Goal: Check status: Check status

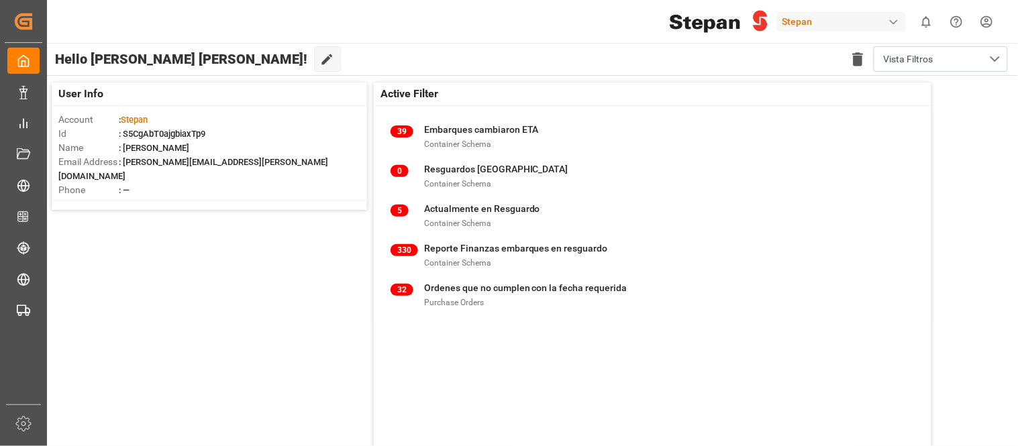
click at [990, 28] on html "Created by potrace 1.15, written by Peter Selinger 2001-2017 Created by potrace…" at bounding box center [509, 223] width 1018 height 446
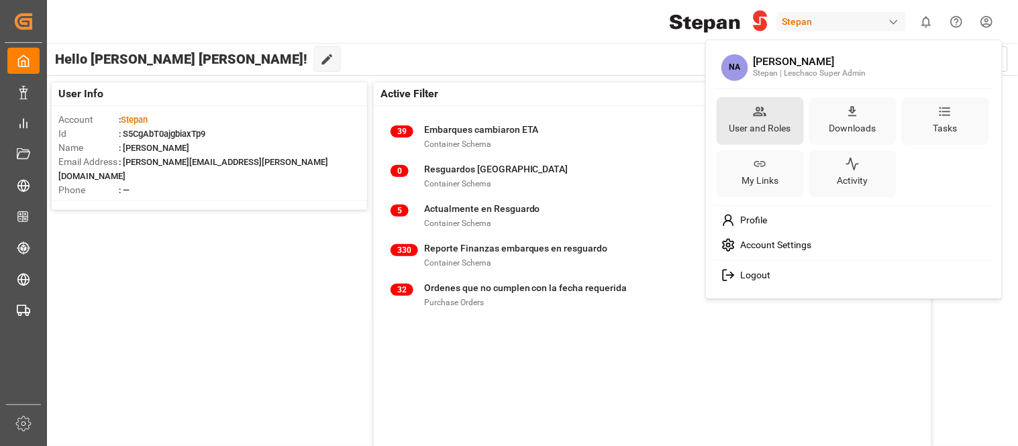
click at [766, 127] on div "User and Roles" at bounding box center [760, 127] width 67 height 19
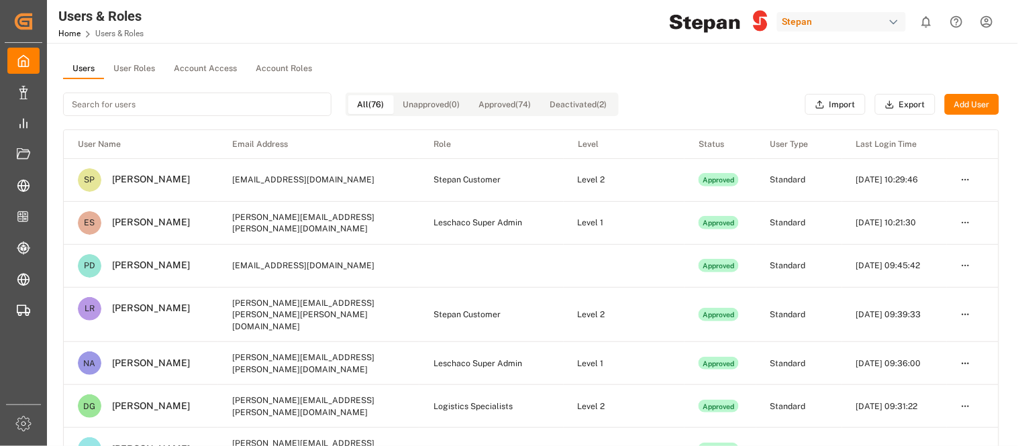
click at [146, 105] on input at bounding box center [197, 104] width 268 height 23
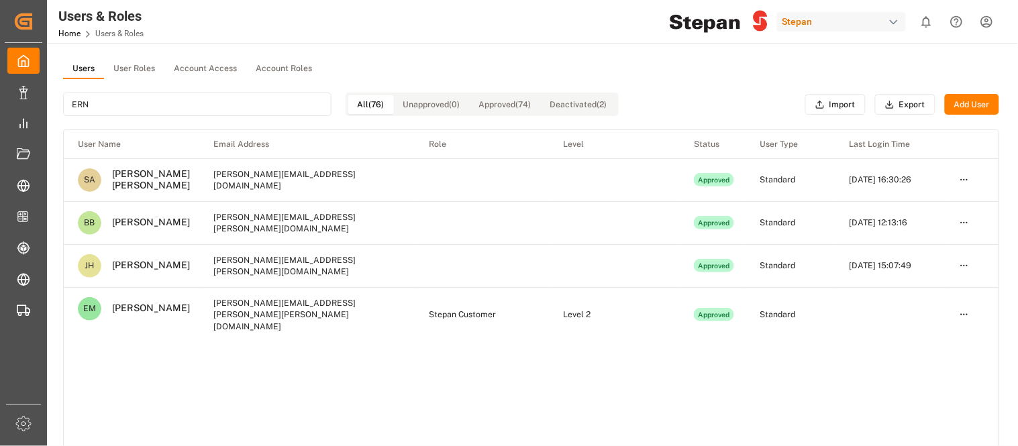
type input "ERN"
click at [963, 323] on html "Created by potrace 1.15, written by Peter Selinger 2001-2017 Created by potrace…" at bounding box center [509, 223] width 1018 height 446
click at [931, 346] on div "Edit" at bounding box center [934, 344] width 69 height 19
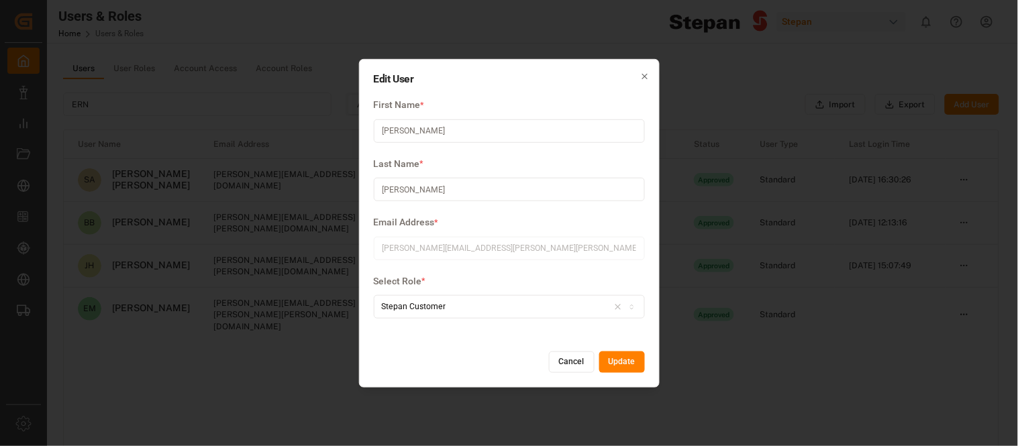
click at [572, 357] on button "Cancel" at bounding box center [572, 362] width 46 height 21
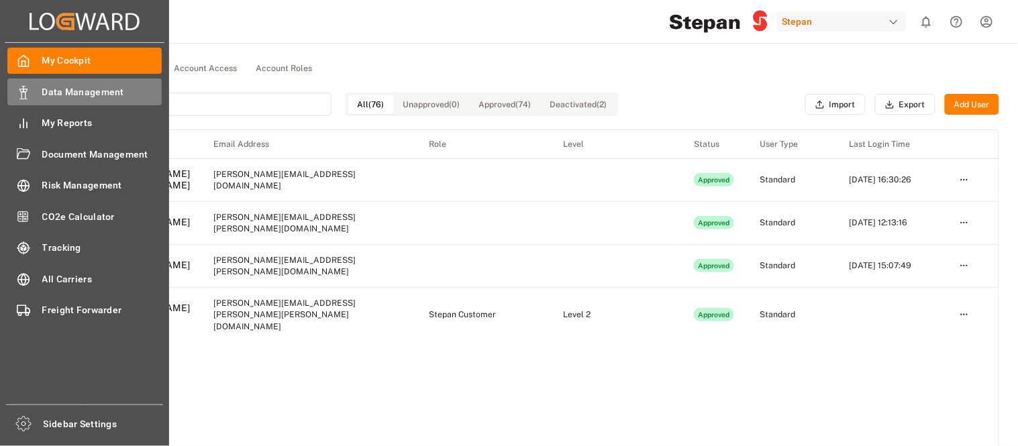
click at [27, 99] on div "Data Management Data Management" at bounding box center [84, 92] width 154 height 26
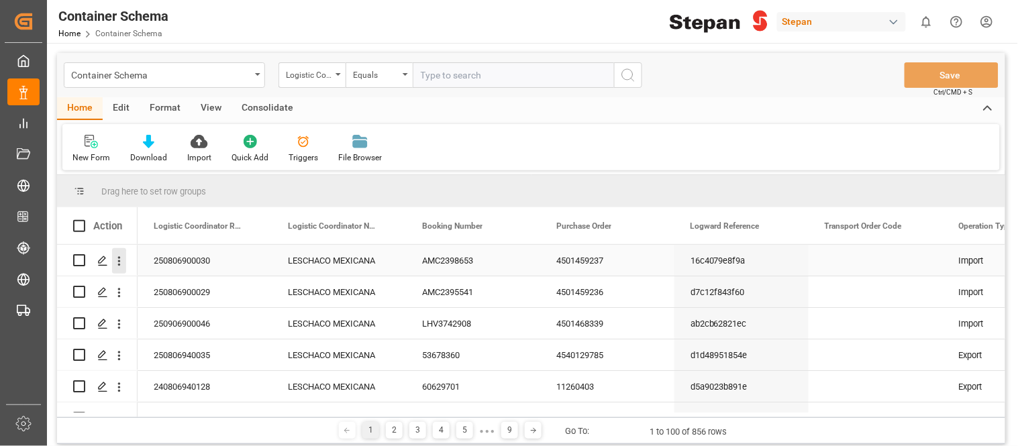
click at [119, 260] on icon "open menu" at bounding box center [119, 260] width 3 height 9
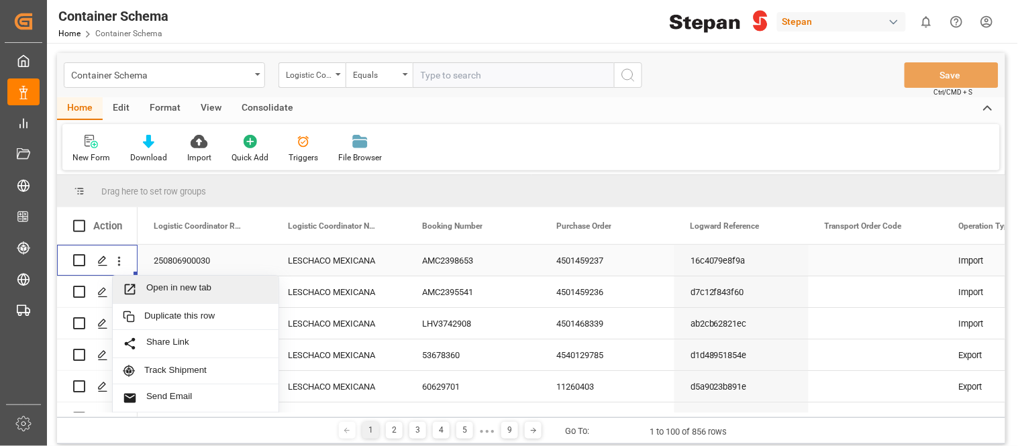
click at [166, 294] on span "Open in new tab" at bounding box center [207, 289] width 122 height 14
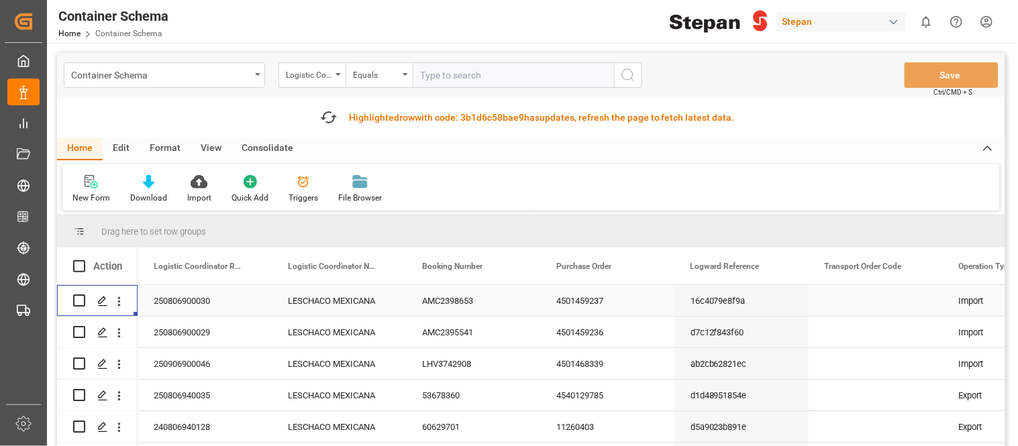
click at [989, 19] on html "Created by potrace 1.15, written by Peter Selinger 2001-2017 Created by potrace…" at bounding box center [509, 223] width 1018 height 446
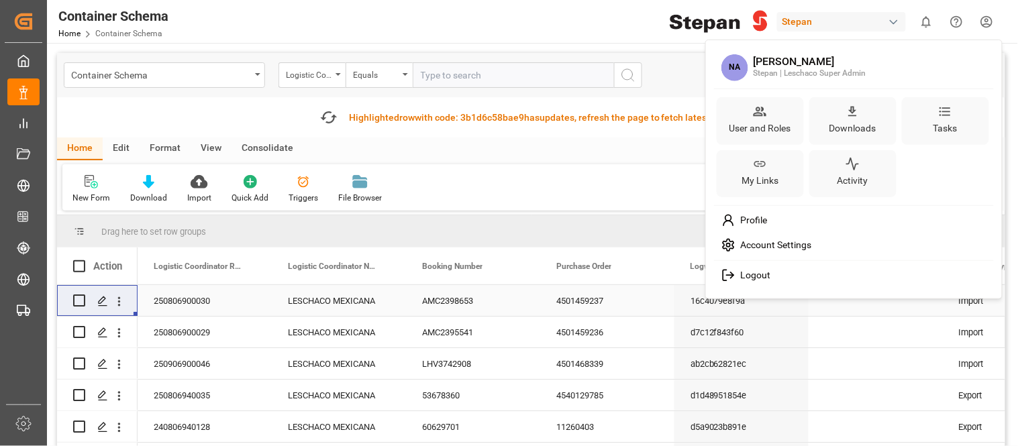
click at [752, 282] on div "Logout" at bounding box center [854, 275] width 275 height 25
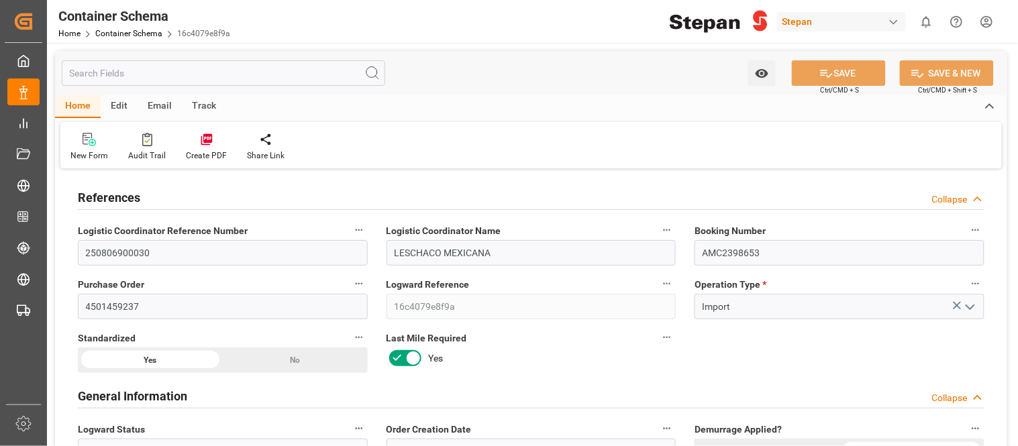
type input "0"
type input "1"
type input "25000"
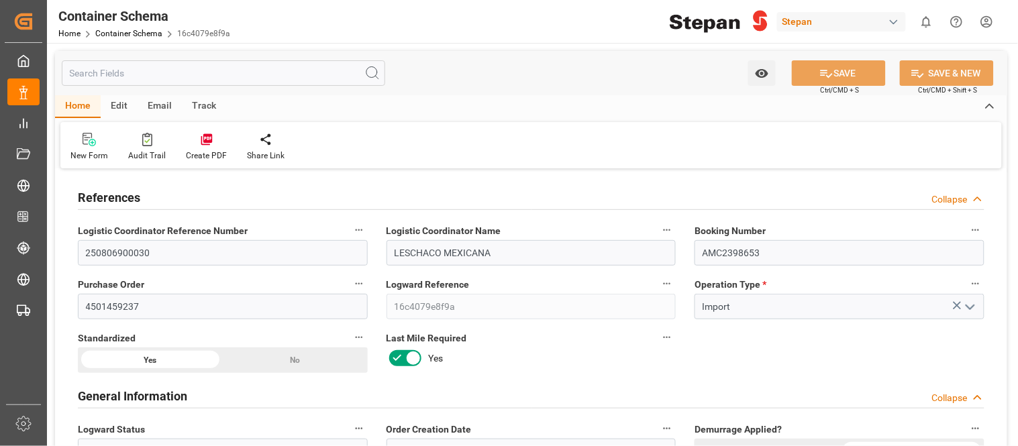
type input "30"
type input "CMACGM"
type input "CMA CGM Group"
type input "INNSA"
type input "MXATM"
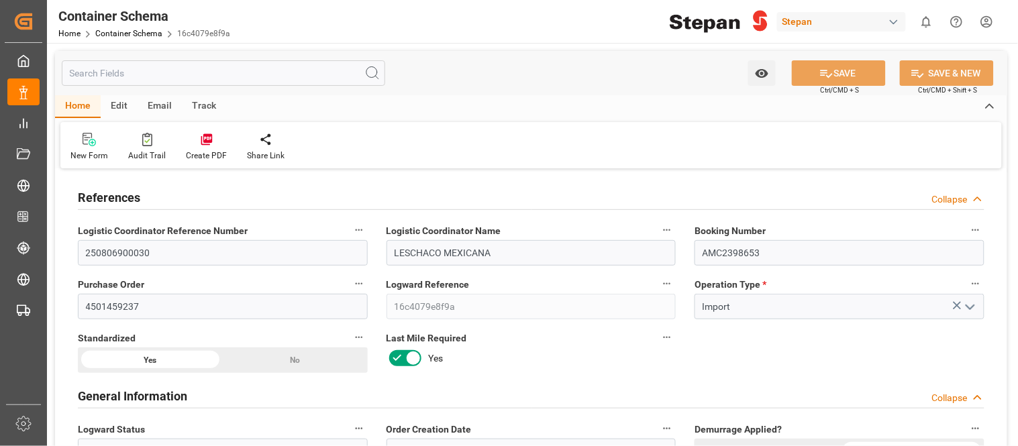
type input "MXATM"
type input "9466245"
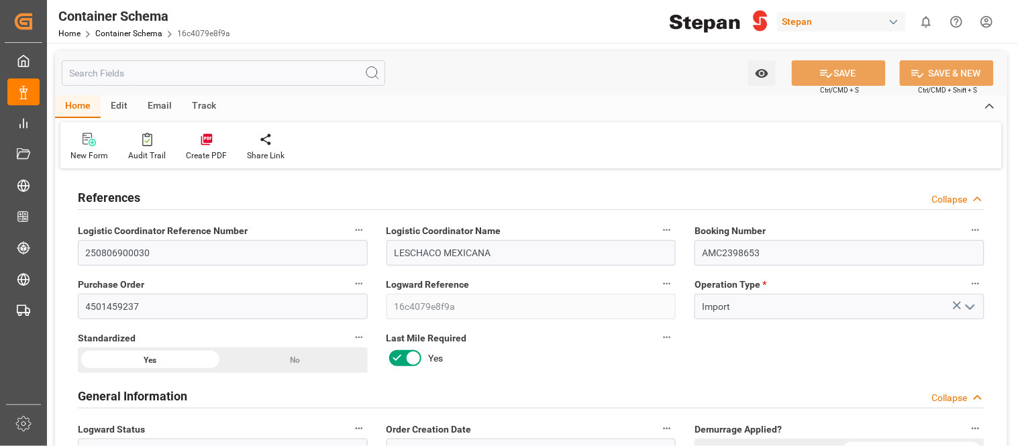
type input "1"
type input "26-06-2025 00:00"
type input "25-06-2025"
type input "26-06-2025"
type input "11-06-2025 00:00"
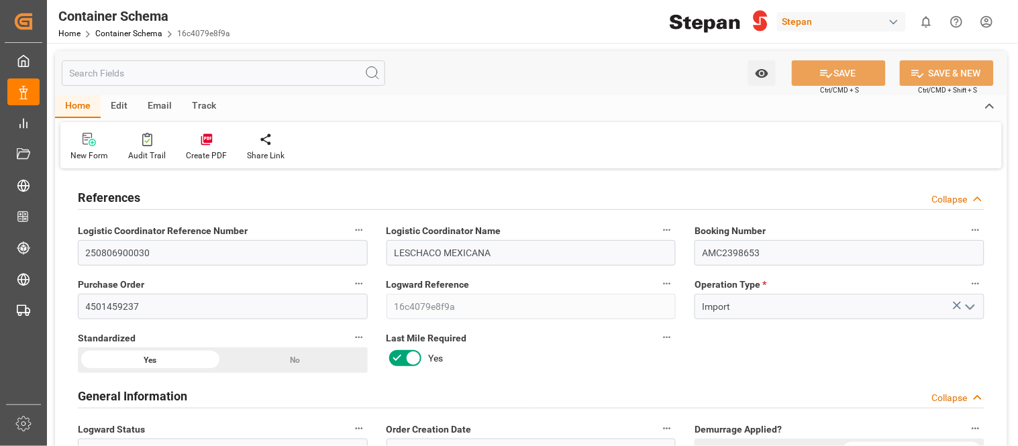
type input "11-06-2025 00:00"
type input "11-06-2025 23:00"
type input "17-08-2025 06:00"
type input "14-08-2025 00:00"
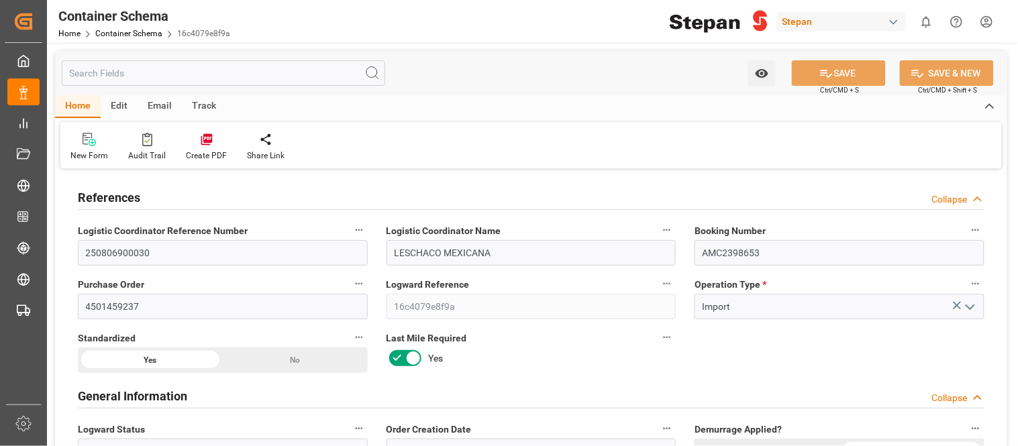
type input "16-08-2025 21:00"
type input "26-06-2025"
type input "15-08-2025"
type input "15-08-2025 16:16"
type input "26-06-2025 20:33"
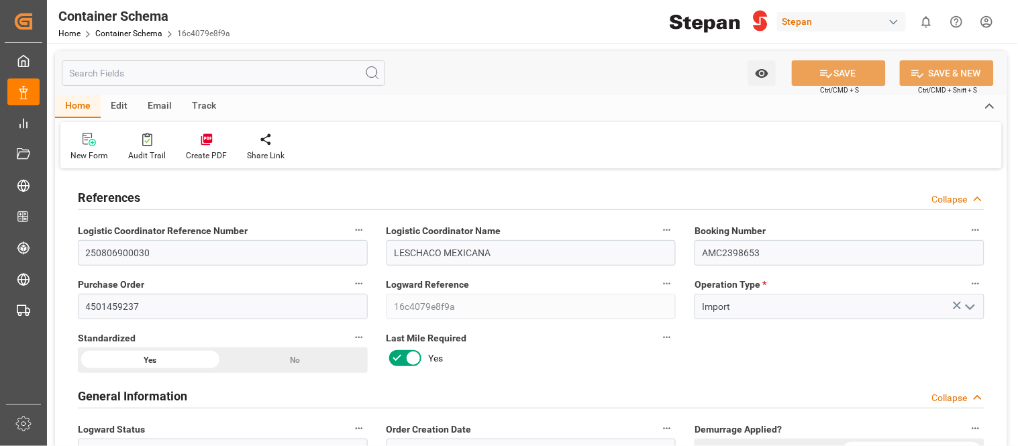
type input "15-08-2025"
click at [205, 106] on div "Track" at bounding box center [204, 106] width 44 height 23
click at [90, 142] on icon at bounding box center [85, 142] width 13 height 9
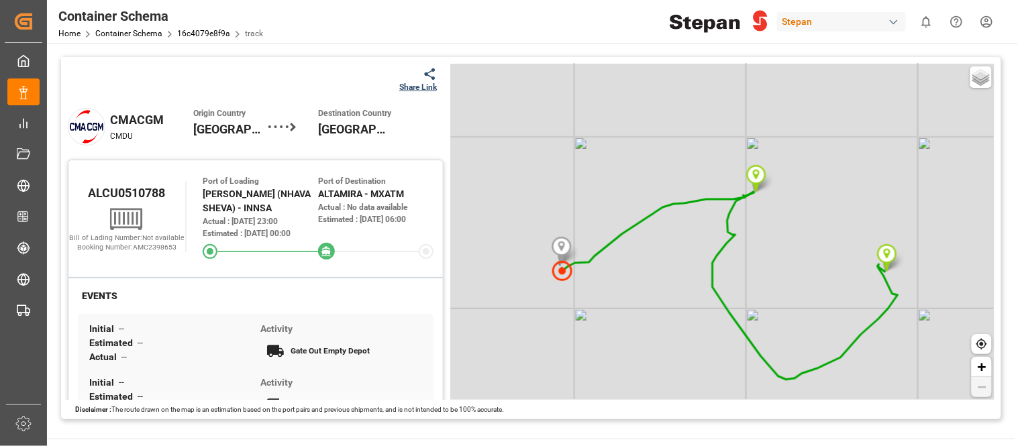
click at [417, 77] on div at bounding box center [418, 74] width 38 height 14
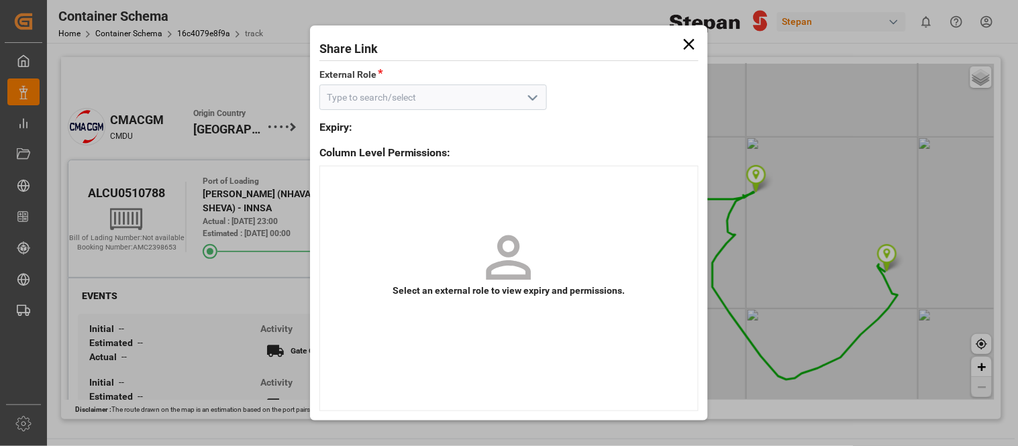
click at [529, 98] on icon "open menu" at bounding box center [533, 98] width 16 height 16
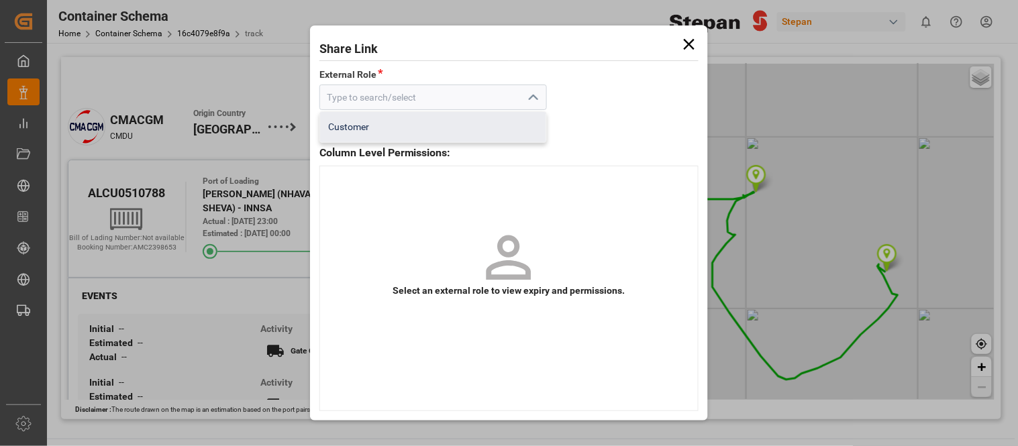
click at [427, 122] on div "Customer" at bounding box center [433, 127] width 226 height 30
type input "Customer"
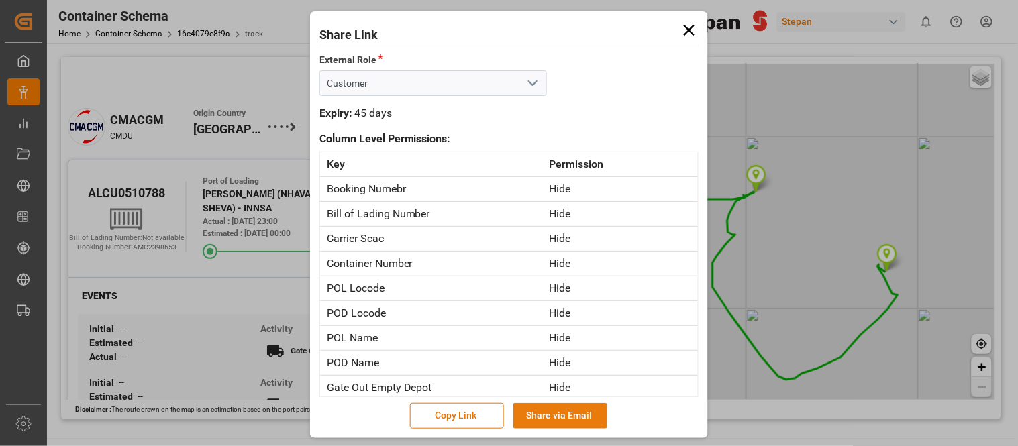
click at [578, 407] on button "Share via Email" at bounding box center [560, 415] width 94 height 25
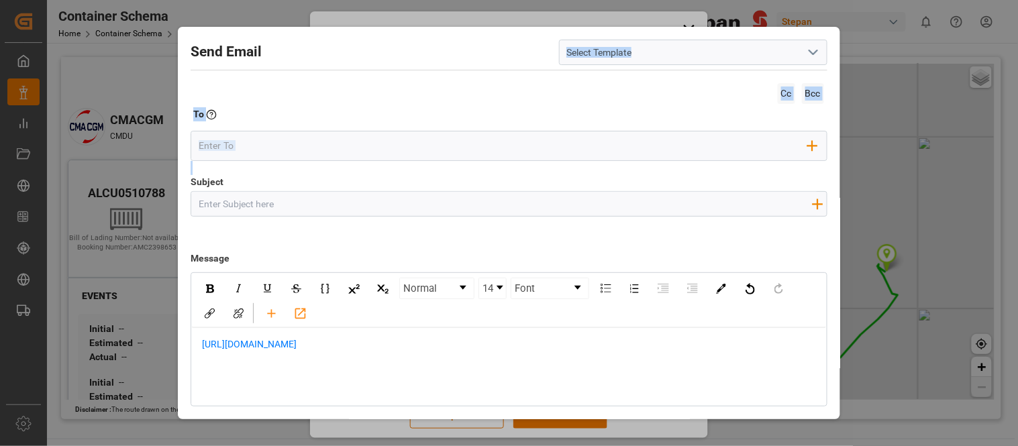
drag, startPoint x: 631, startPoint y: 166, endPoint x: 639, endPoint y: 52, distance: 114.4
click at [639, 52] on div "Send Email Cc Bcc To Enter the TO Email address Add Field to To Subject Add fie…" at bounding box center [508, 245] width 655 height 430
click at [819, 59] on input at bounding box center [693, 52] width 268 height 25
click at [810, 48] on icon "open menu" at bounding box center [813, 52] width 16 height 16
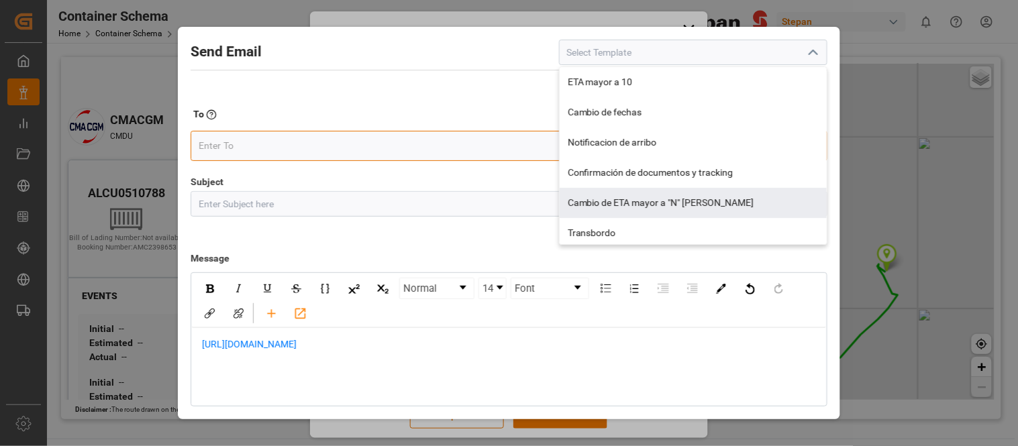
click at [386, 144] on input "email" at bounding box center [503, 146] width 609 height 20
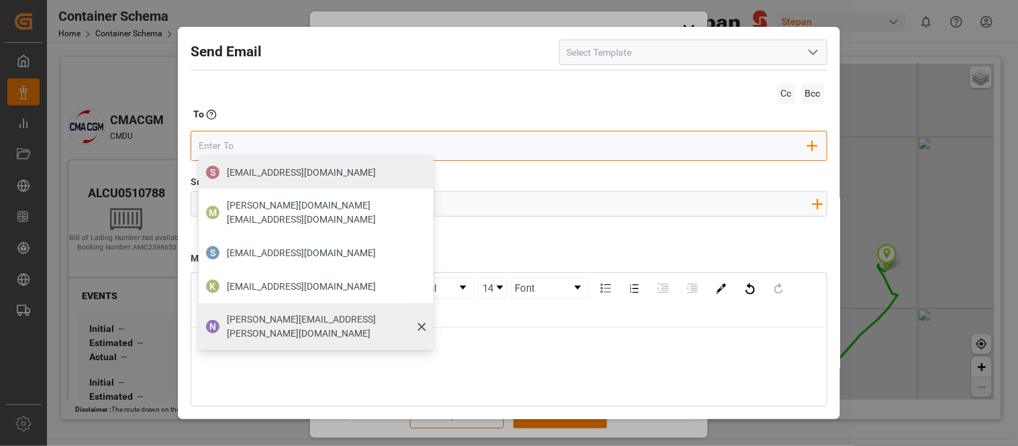
click at [289, 313] on span "nancy.cervantes@leschaco.com" at bounding box center [325, 327] width 197 height 28
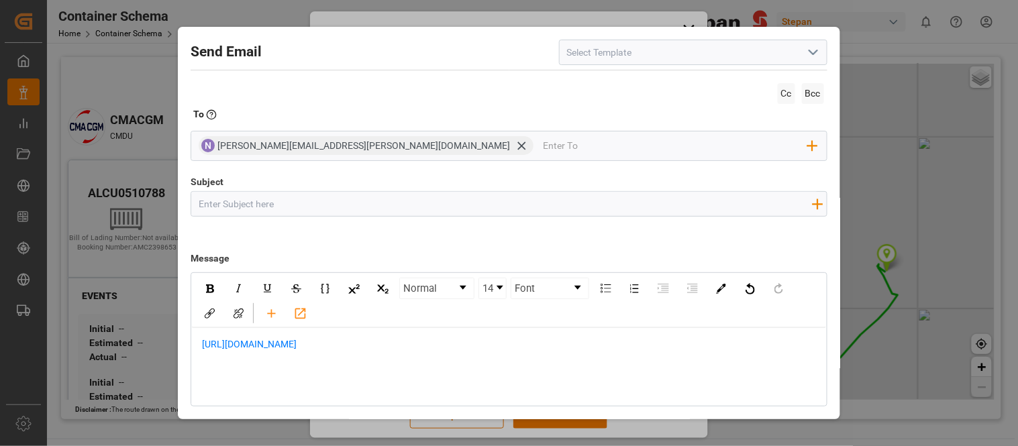
click at [340, 200] on input "Subject" at bounding box center [504, 203] width 627 height 23
type input "Tracking"
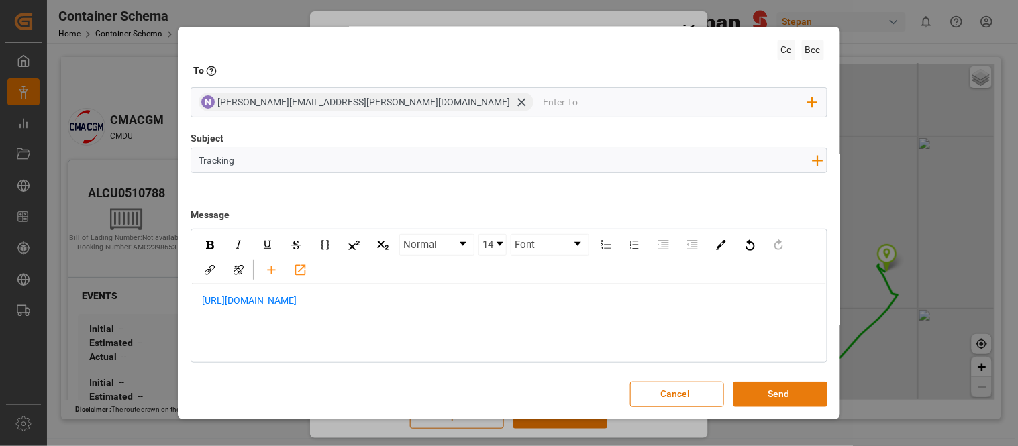
click at [796, 390] on button "Send" at bounding box center [780, 394] width 94 height 25
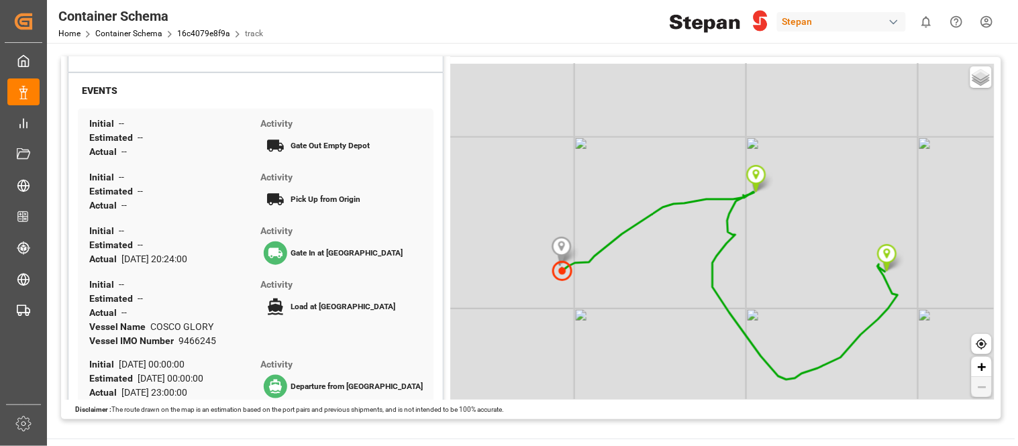
scroll to position [0, 0]
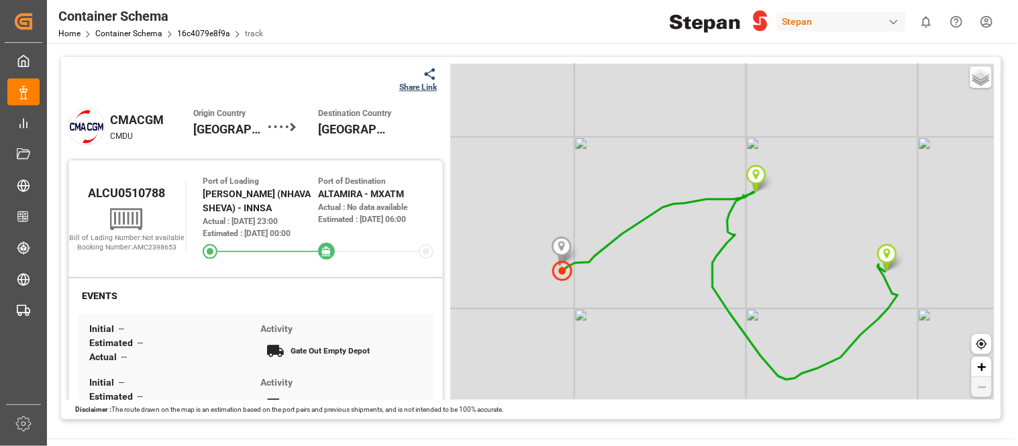
click at [969, 55] on div "Tracking Map Share Link CMACGM CMDU Origin Country India Destination Country Me…" at bounding box center [531, 238] width 968 height 391
click at [146, 38] on link "Container Schema" at bounding box center [128, 33] width 67 height 9
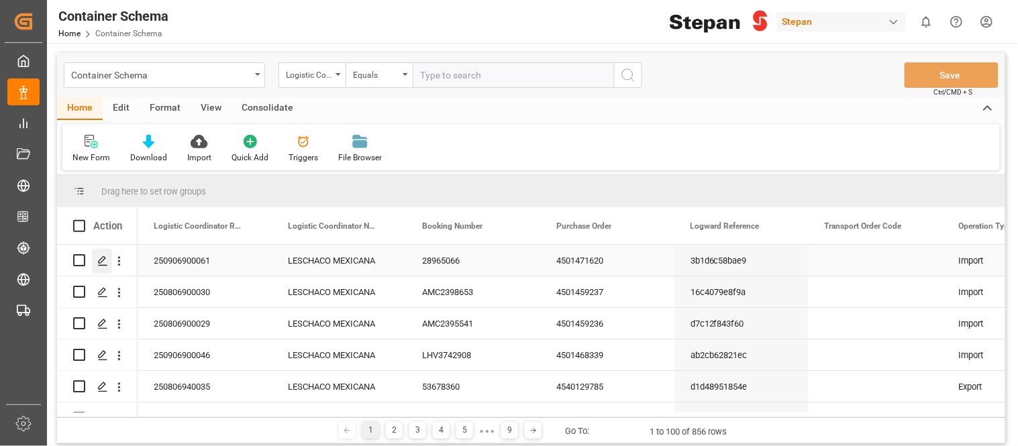
click at [99, 253] on div "Press SPACE to select this row." at bounding box center [102, 261] width 20 height 25
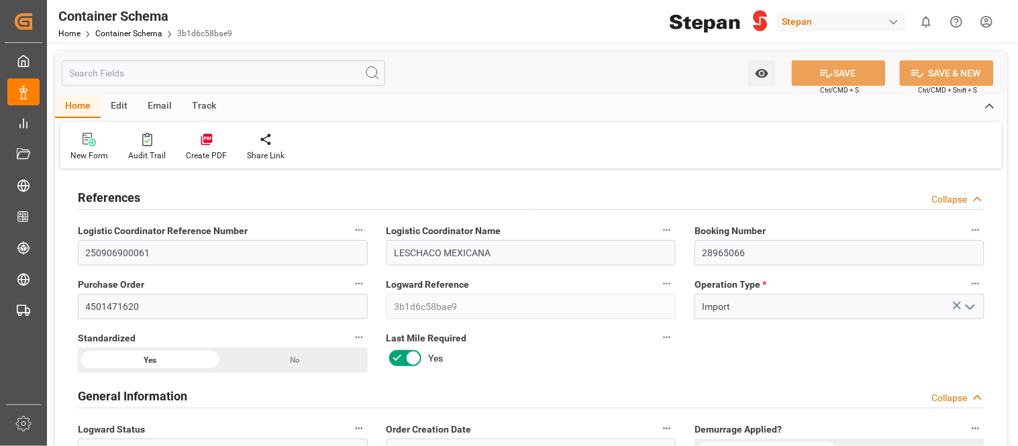
type input "21"
type input "50"
type input "1"
type input "20180"
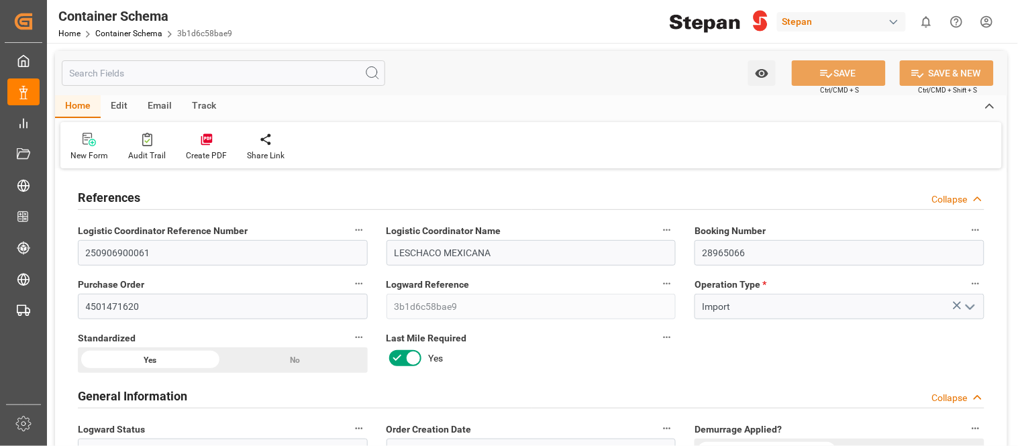
type input "20180"
type input "12"
type input "Hapag Lloyd"
type input "Hapag Lloyd Aktiengesellschaft"
type input "BEANR"
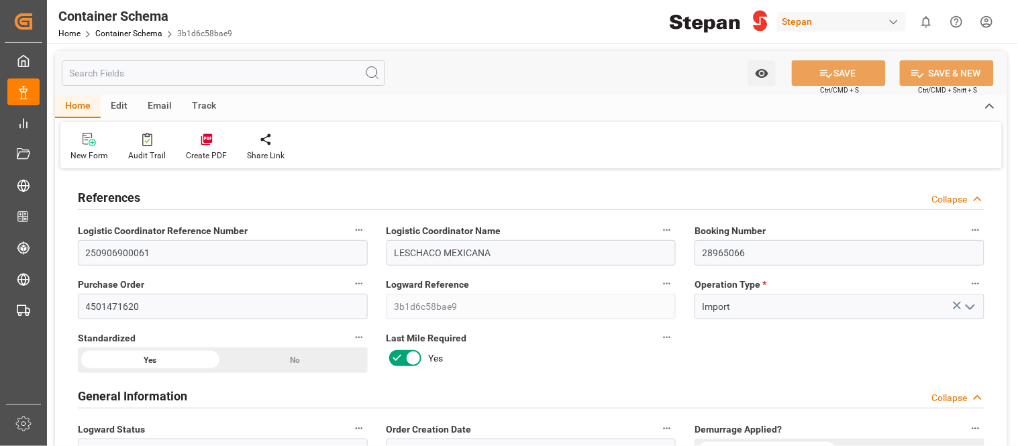
type input "MXVER"
type input "9315226"
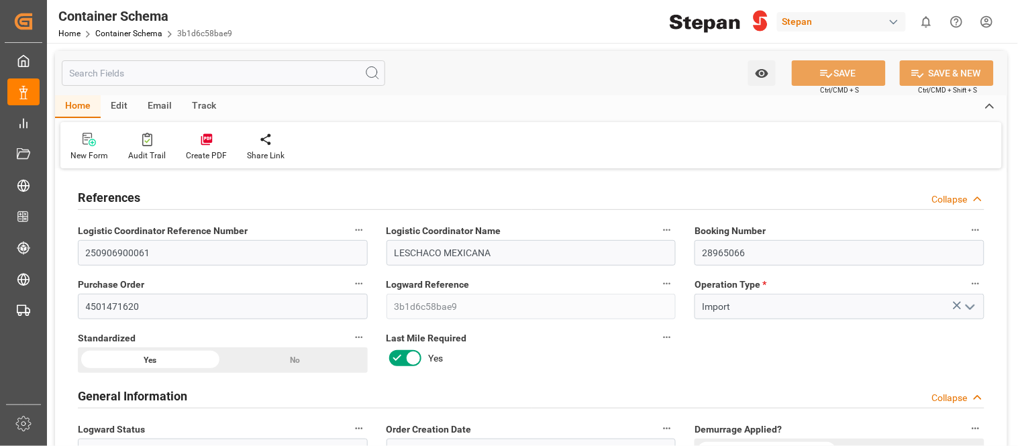
type input "9315226"
type input "0"
type input "04-08-2025 00:00"
type input "04-08-2025"
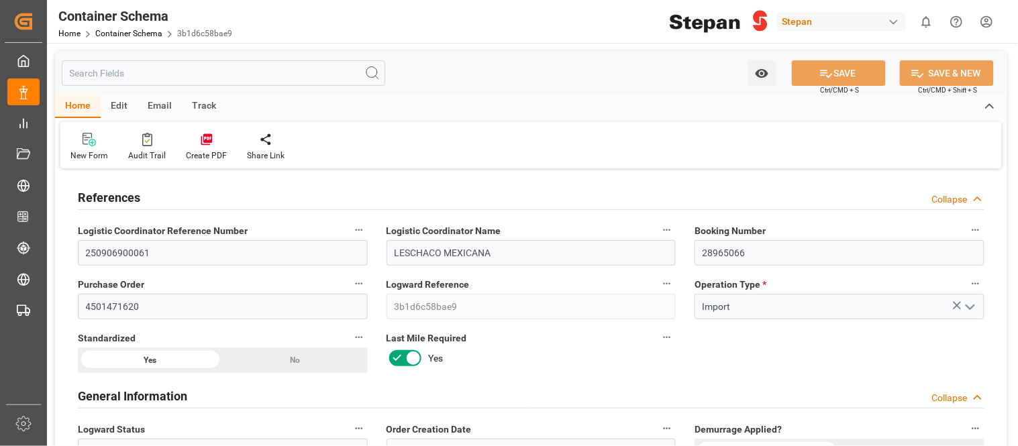
type input "07-08-2025 02:00"
type input "06-08-2025 00:00"
type input "07-08-2025 00:00"
type input "06-08-2025 21:54"
type input "25-08-2025 10:00"
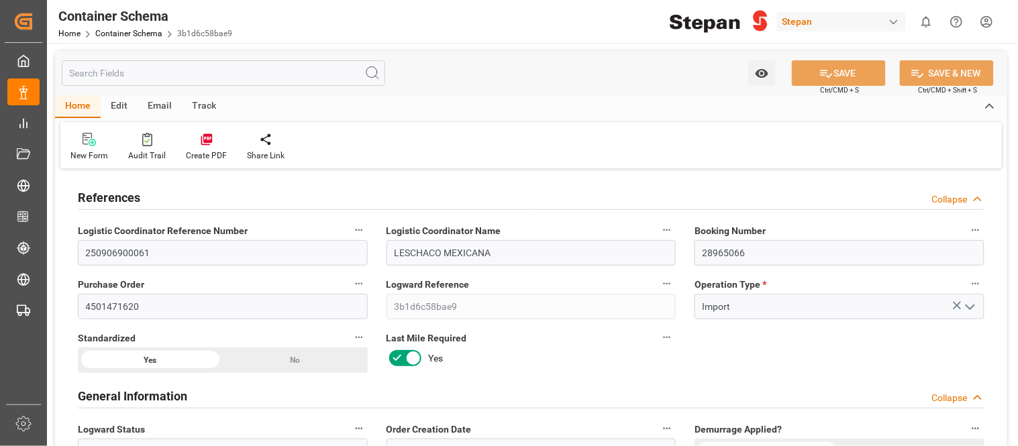
type input "25-08-2025 00:00"
type input "04-08-2025"
type input "15-08-2025"
type input "15-08-2025 16:38"
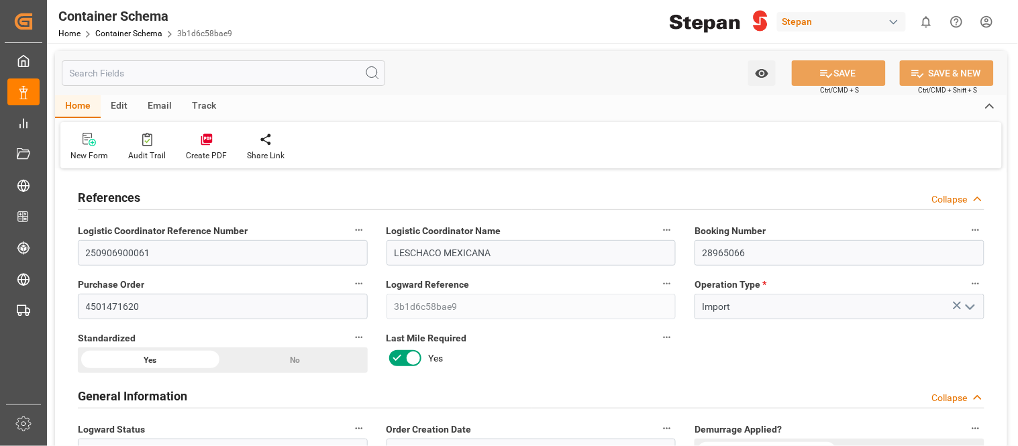
type input "04-08-2025 15:59"
type input "15-08-2025"
drag, startPoint x: 175, startPoint y: 258, endPoint x: 79, endPoint y: 251, distance: 96.2
click at [79, 251] on input "250906900061" at bounding box center [223, 252] width 290 height 25
drag, startPoint x: 366, startPoint y: 251, endPoint x: 356, endPoint y: 250, distance: 10.1
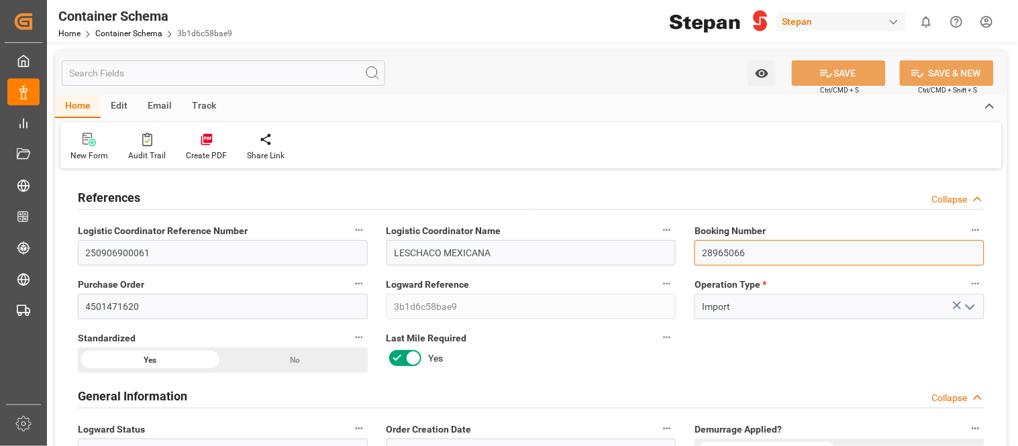
drag, startPoint x: 719, startPoint y: 254, endPoint x: 673, endPoint y: 254, distance: 46.3
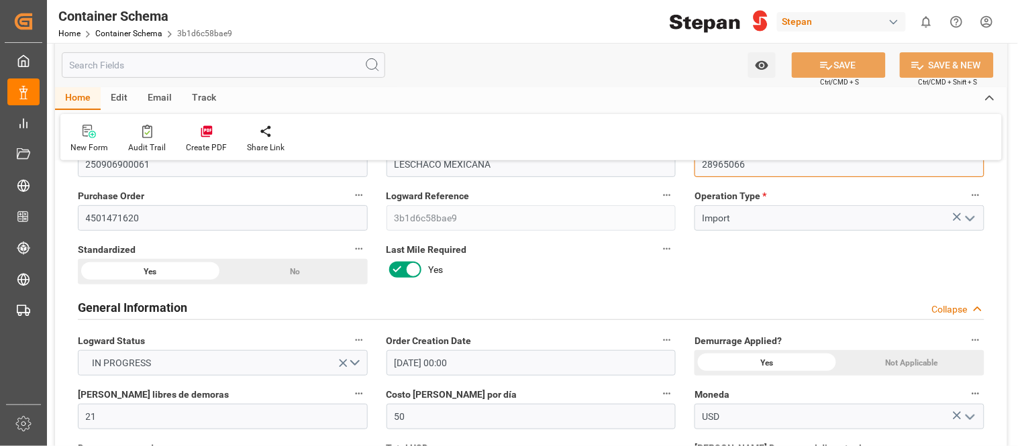
scroll to position [129, 0]
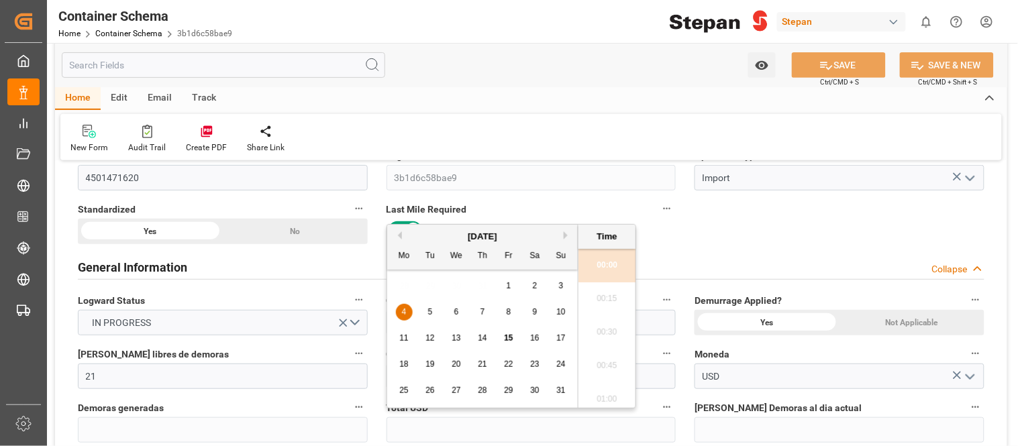
scroll to position [303, 0]
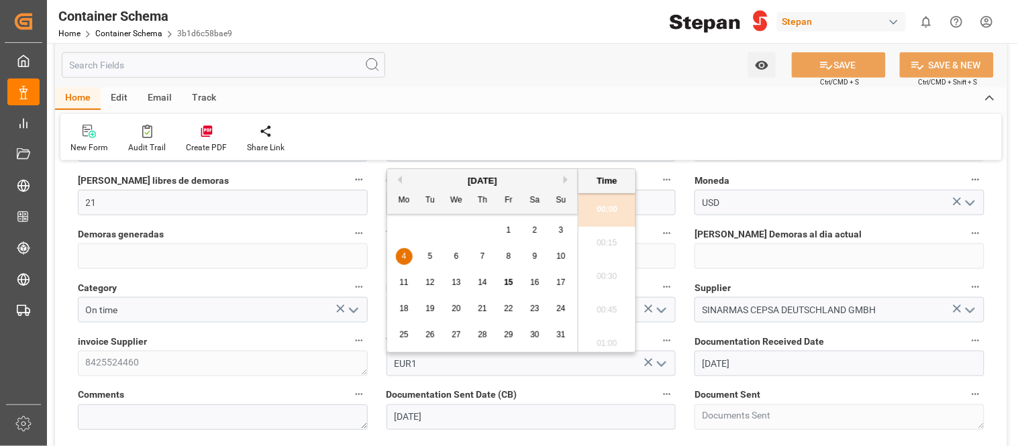
click at [70, 360] on div "invoice Supplier 8425524460" at bounding box center [222, 354] width 309 height 54
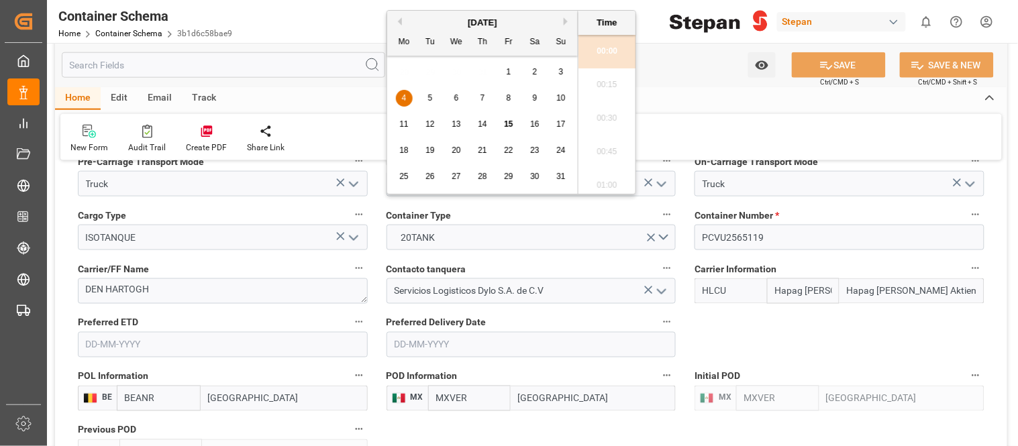
scroll to position [1698, 0]
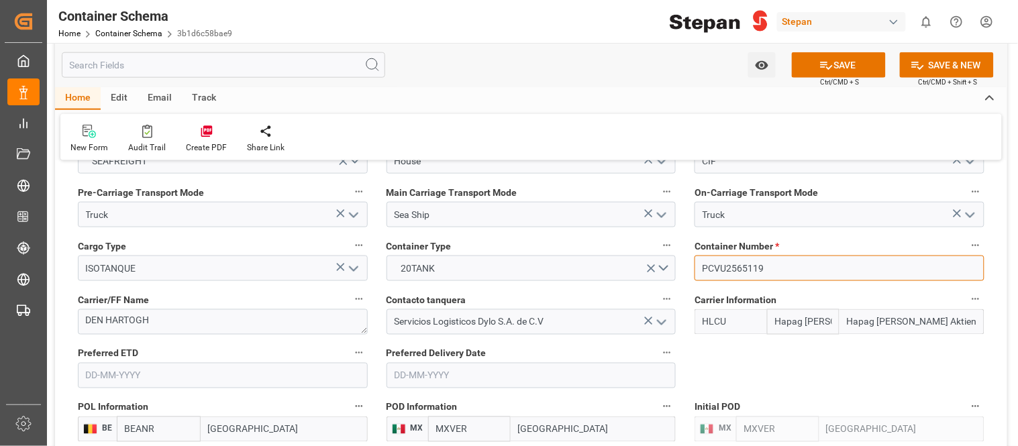
drag, startPoint x: 782, startPoint y: 264, endPoint x: 692, endPoint y: 262, distance: 89.9
click at [692, 262] on div "Container Number * PCVU2565119" at bounding box center [839, 259] width 309 height 54
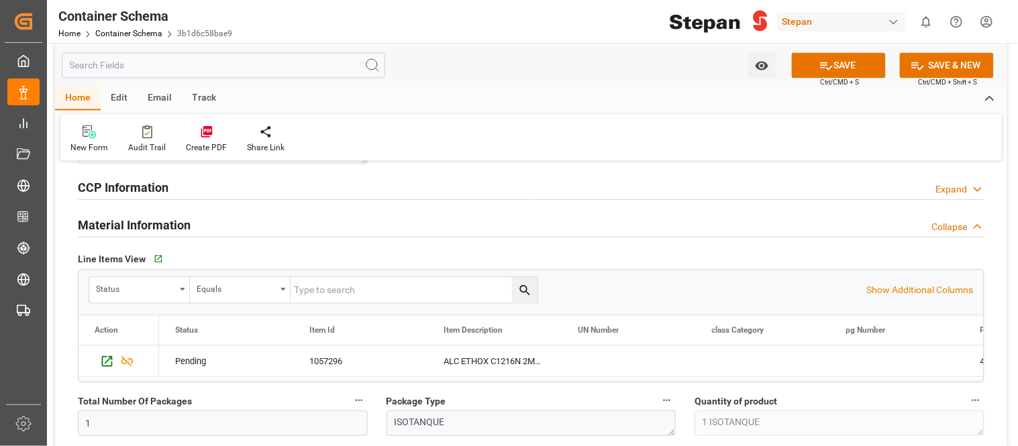
scroll to position [713, 0]
click at [109, 361] on icon "Press SPACE to select this row." at bounding box center [107, 362] width 14 height 14
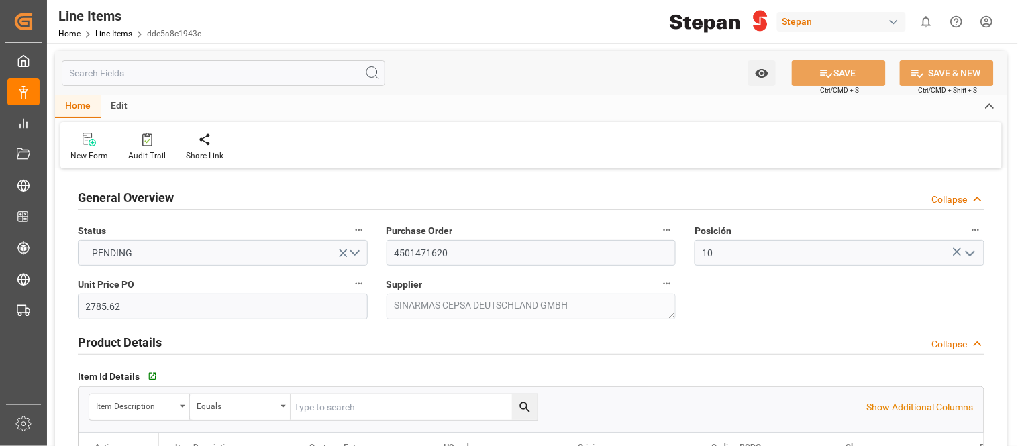
type input "2785.62"
type input "12352104"
type input "20000"
type input "20180"
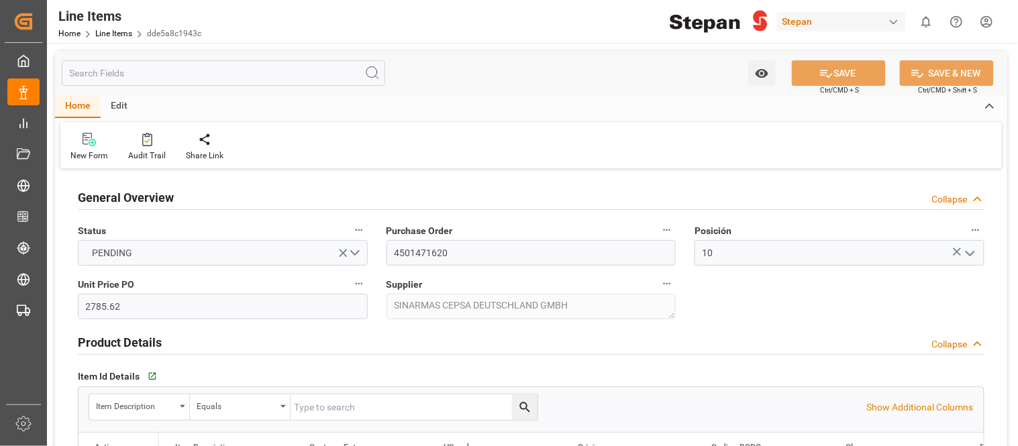
type input "61791.16"
type input "01-08-2025"
type input "06-08-2025 17:27"
type input "27-06-2025 22:43"
type input "27-06-2025"
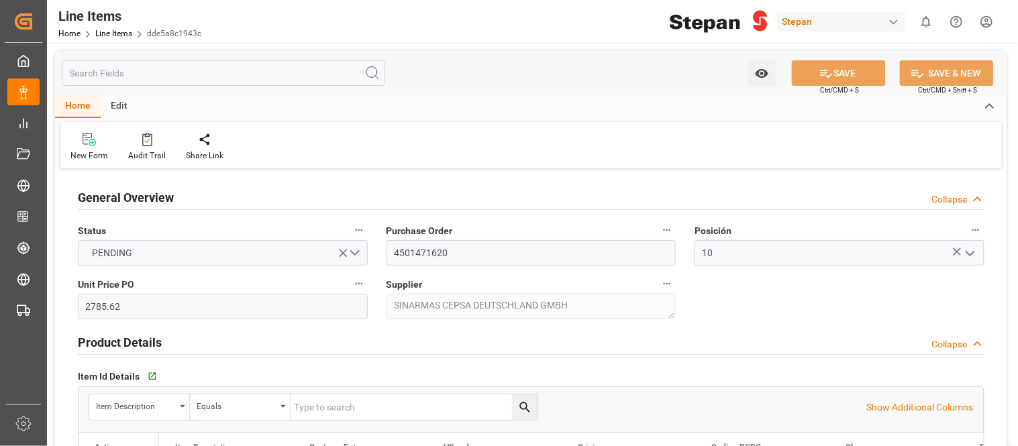
type input "15-08-2025"
drag, startPoint x: 454, startPoint y: 249, endPoint x: 385, endPoint y: 244, distance: 68.6
click at [385, 244] on div "Purchase Order 4501471620" at bounding box center [531, 244] width 309 height 54
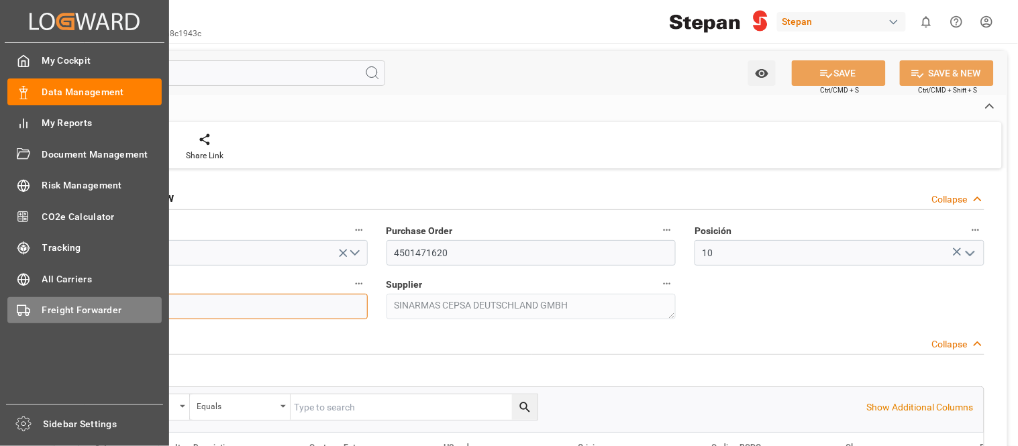
drag, startPoint x: 153, startPoint y: 301, endPoint x: 18, endPoint y: 297, distance: 134.9
click at [18, 297] on div "Created by potrace 1.15, written by Peter Selinger 2001-2017 Created by potrace…" at bounding box center [509, 223] width 1018 height 446
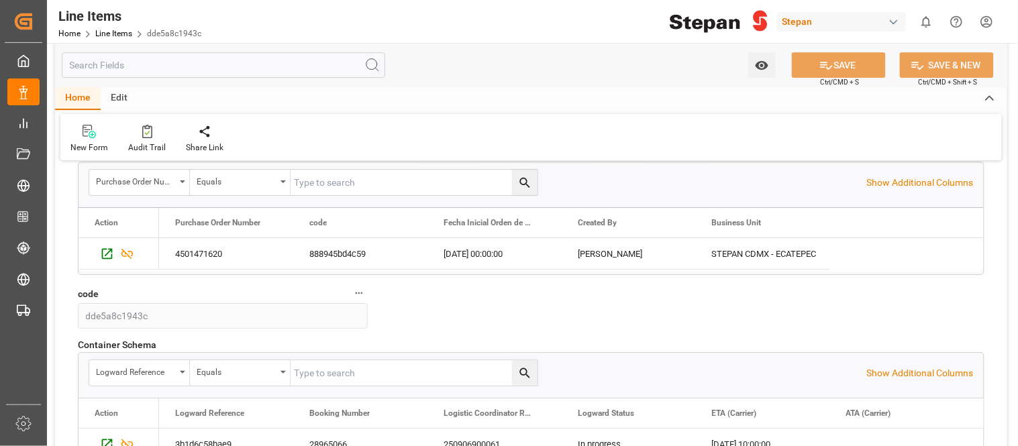
scroll to position [1102, 0]
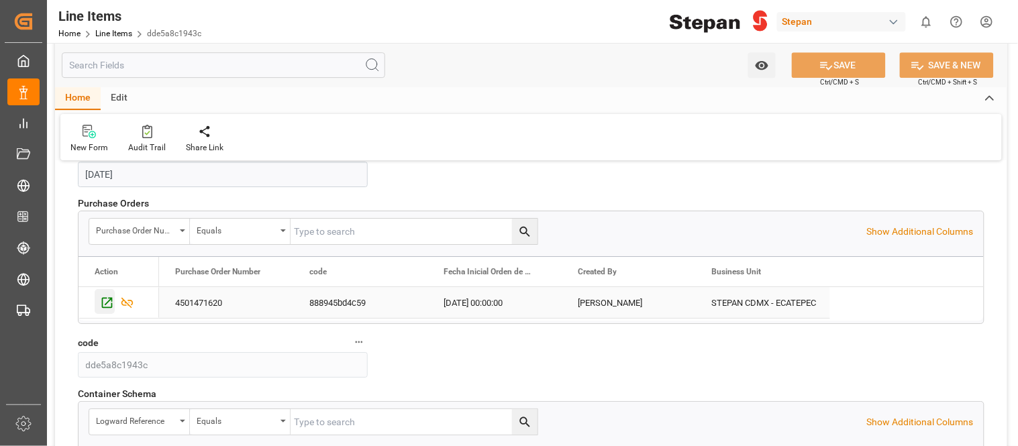
click at [103, 307] on icon "Press SPACE to select this row." at bounding box center [107, 303] width 14 height 14
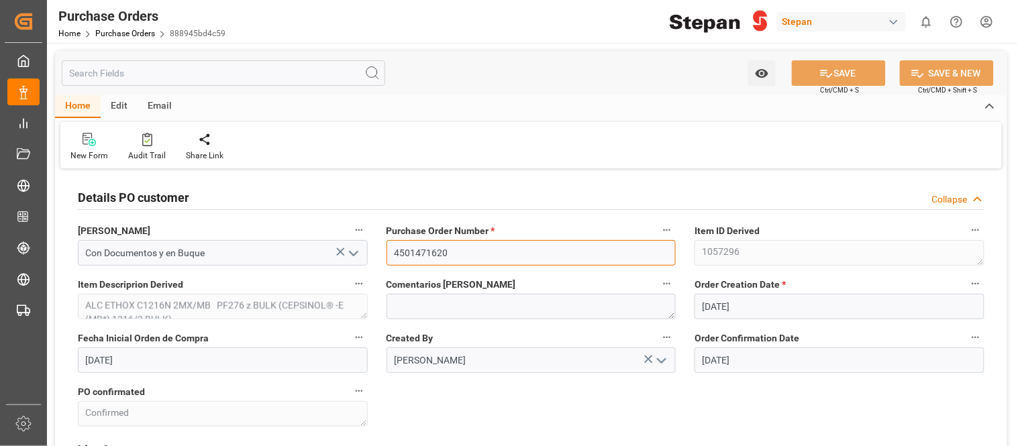
drag, startPoint x: 472, startPoint y: 253, endPoint x: 370, endPoint y: 239, distance: 103.6
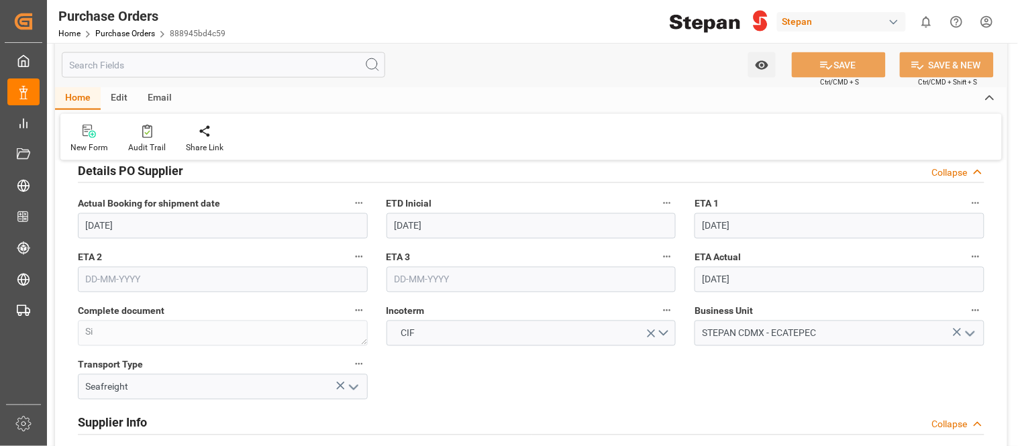
scroll to position [514, 0]
